Goal: Task Accomplishment & Management: Manage account settings

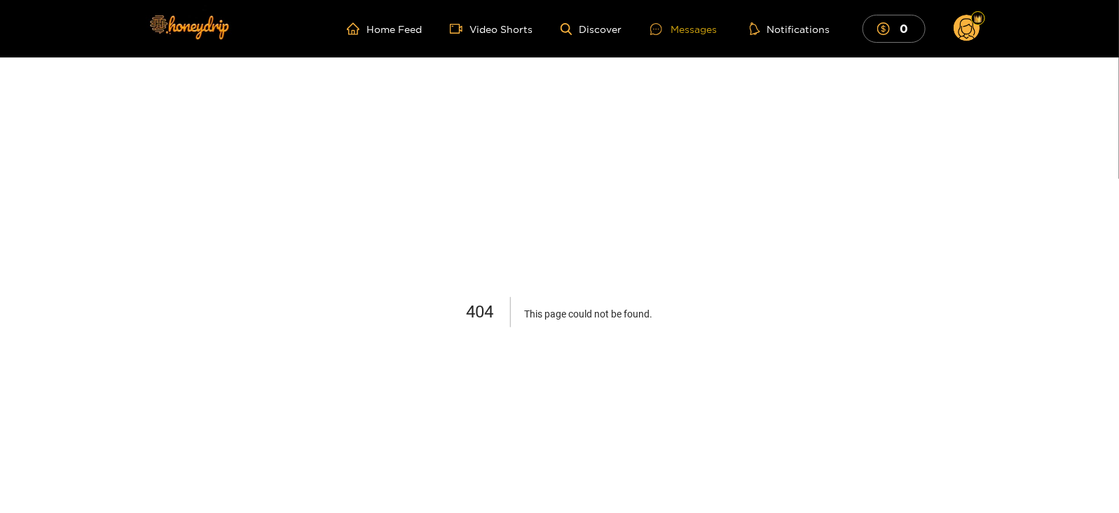
click at [683, 27] on div "Messages" at bounding box center [683, 29] width 67 height 16
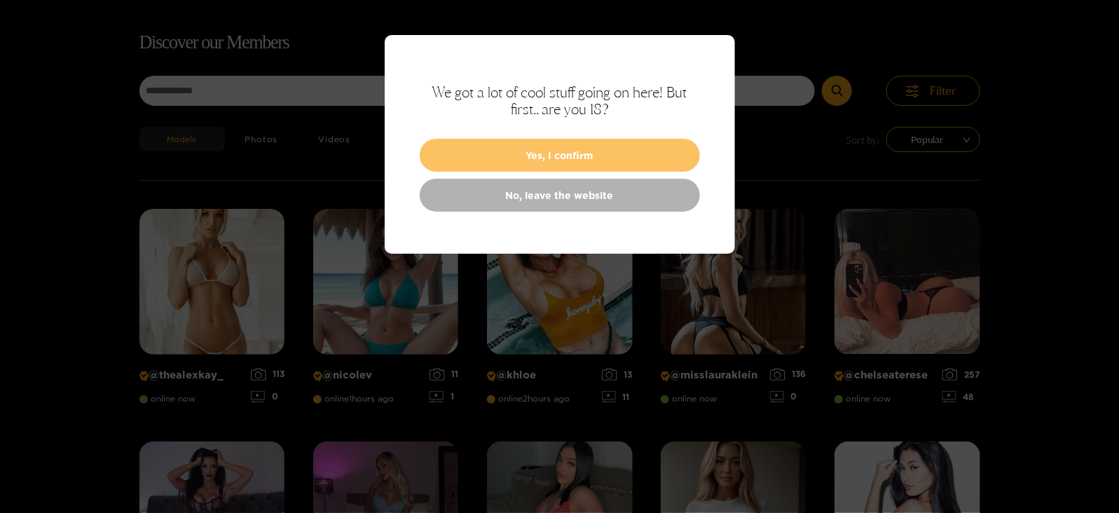
click at [631, 146] on button "Yes, I confirm" at bounding box center [560, 155] width 280 height 33
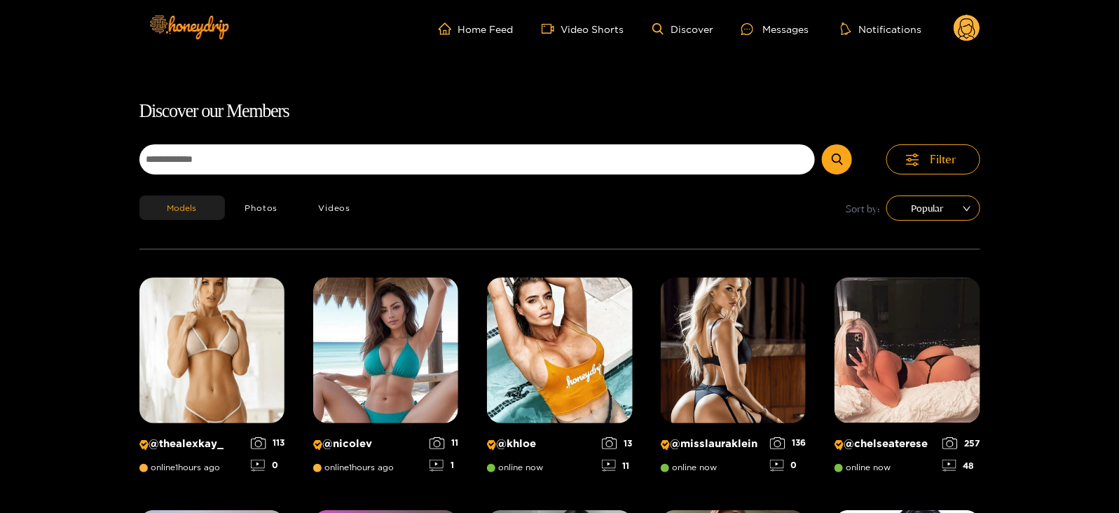
click at [961, 20] on circle at bounding box center [967, 28] width 27 height 27
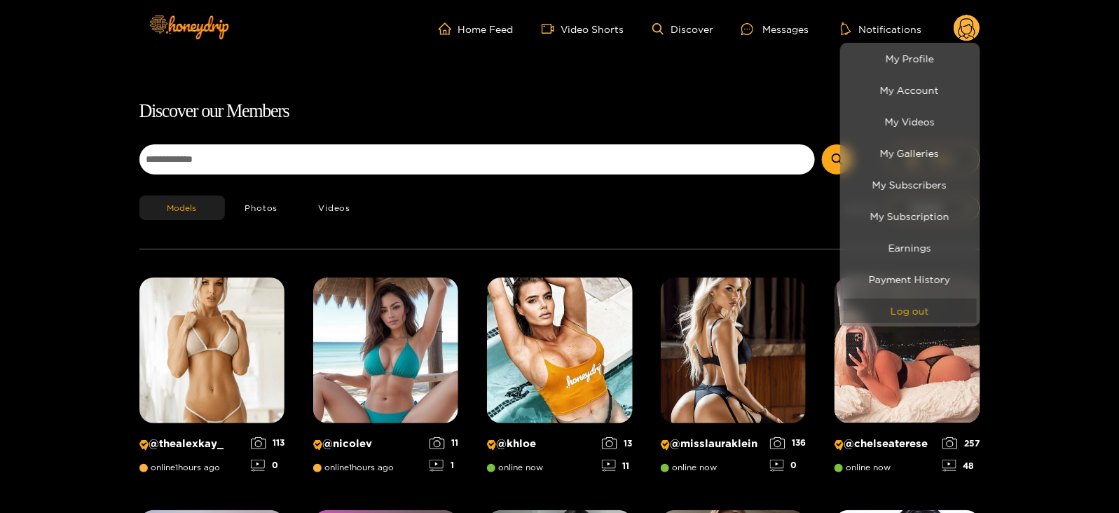
click at [893, 317] on button "Log out" at bounding box center [910, 311] width 133 height 25
